Goal: Obtain resource: Download file/media

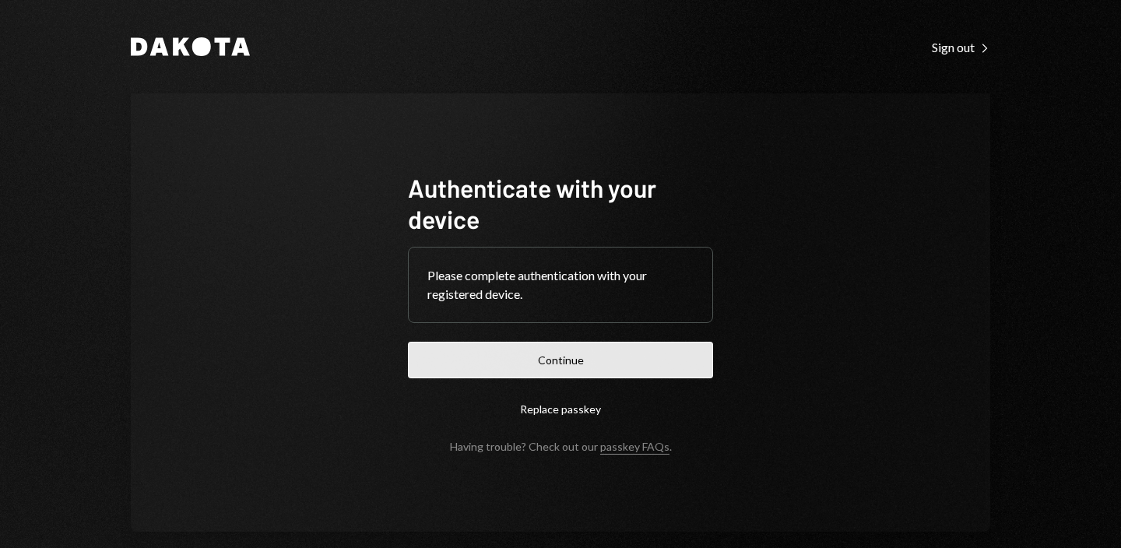
click at [578, 360] on button "Continue" at bounding box center [560, 360] width 305 height 37
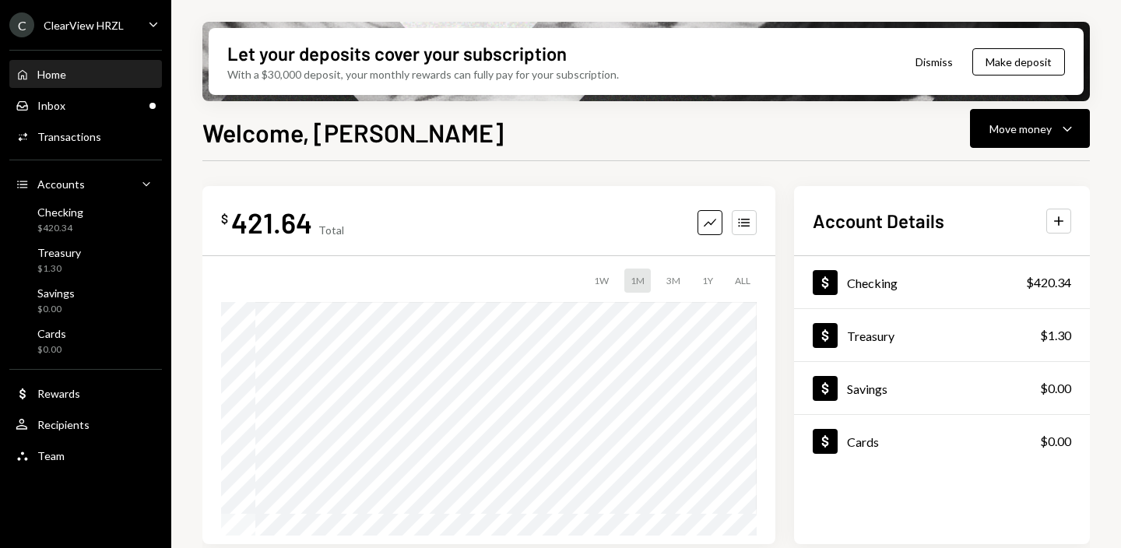
click at [111, 22] on div "ClearView HRZL" at bounding box center [84, 25] width 80 height 13
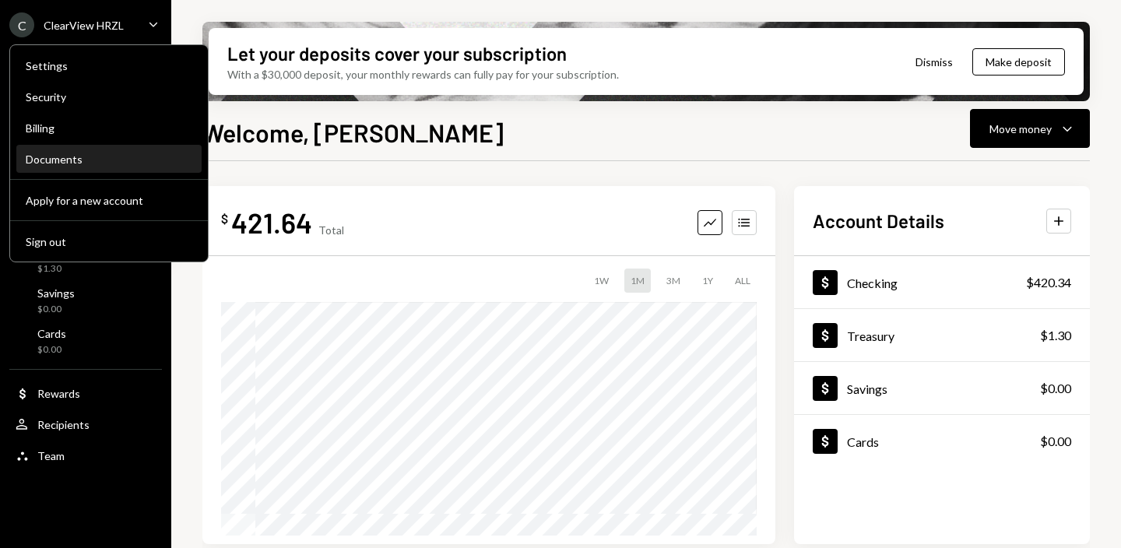
click at [47, 160] on div "Documents" at bounding box center [109, 159] width 167 height 13
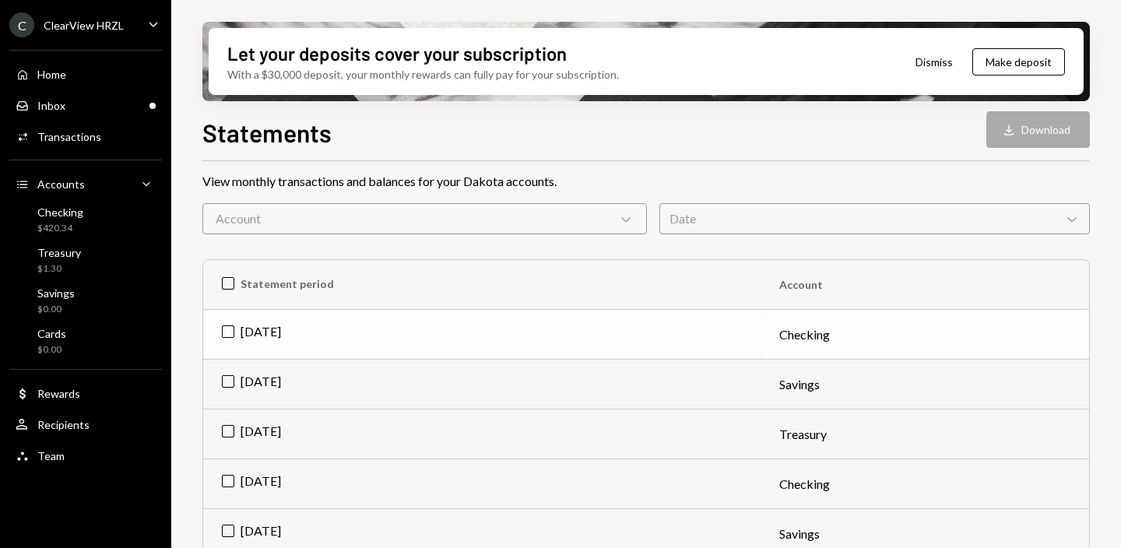
scroll to position [118, 0]
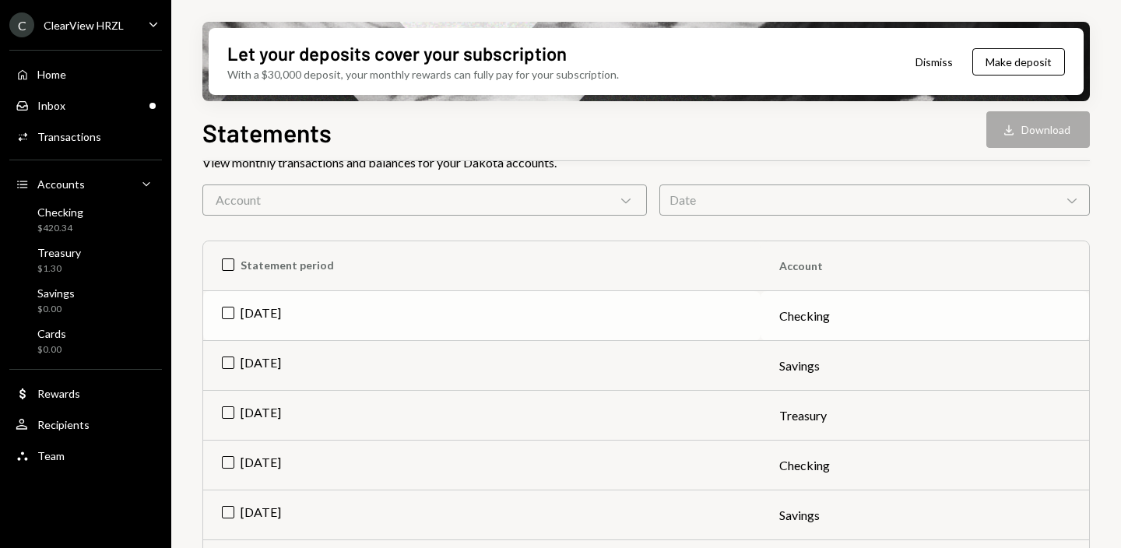
click at [229, 307] on td "[DATE]" at bounding box center [482, 316] width 558 height 50
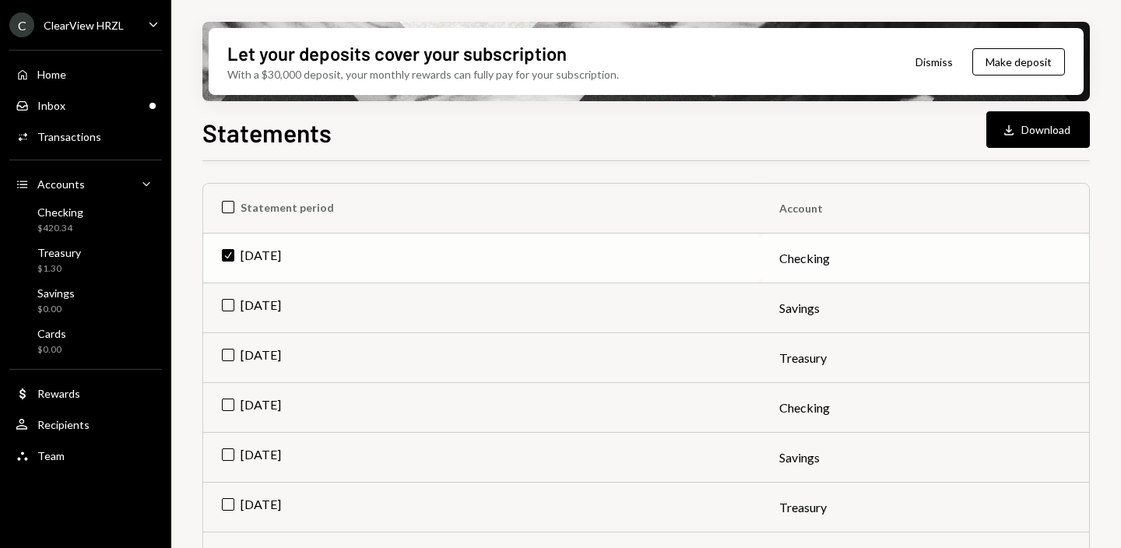
scroll to position [186, 0]
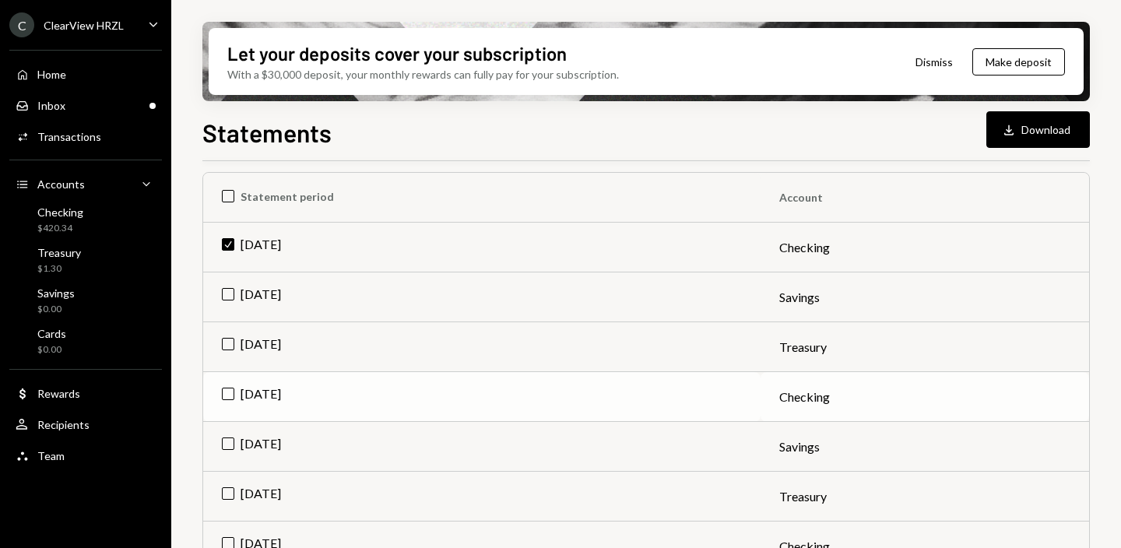
click at [227, 393] on td "[DATE]" at bounding box center [482, 397] width 558 height 50
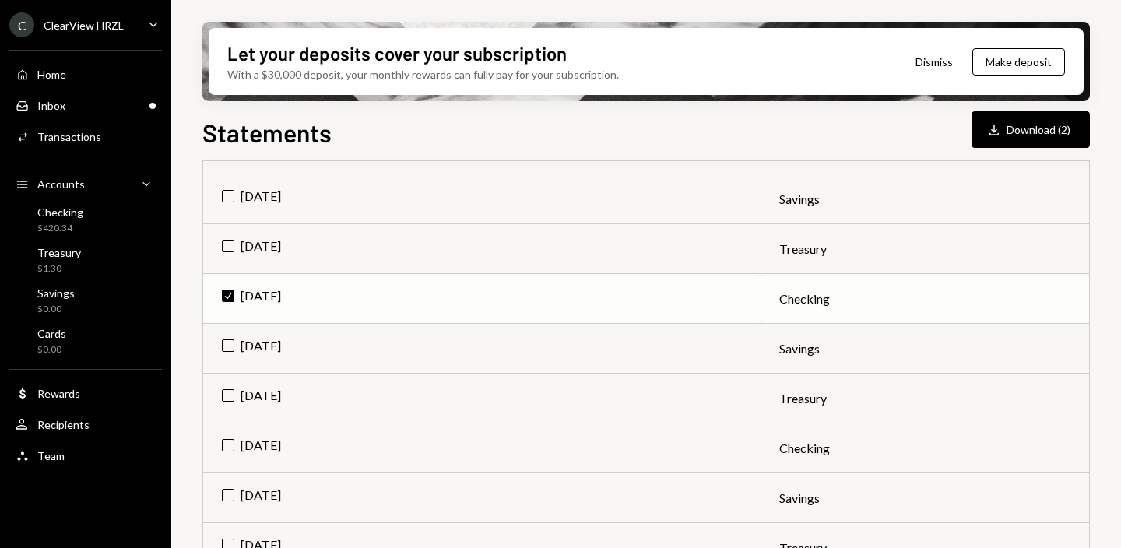
scroll to position [330, 0]
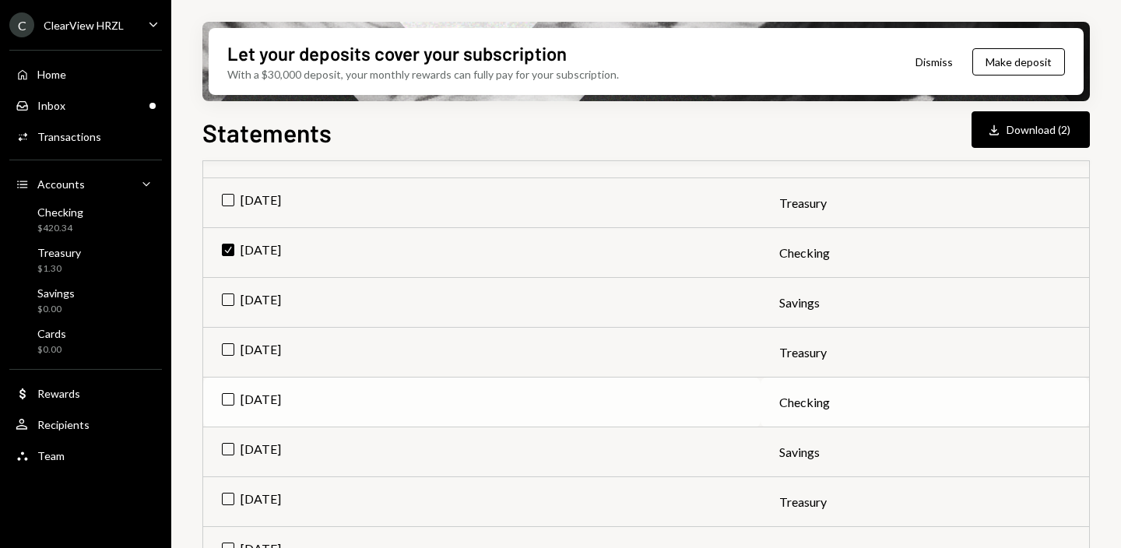
click at [229, 399] on td "[DATE]" at bounding box center [482, 403] width 558 height 50
click at [1048, 125] on button "Download Download (3)" at bounding box center [1031, 129] width 118 height 37
